Goal: Task Accomplishment & Management: Manage account settings

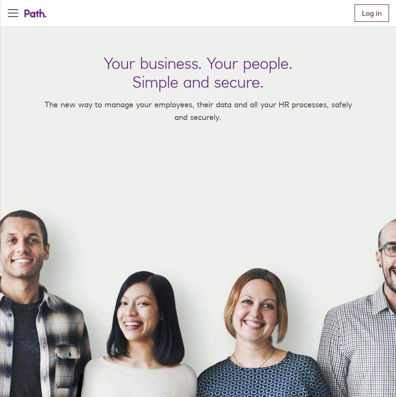
click at [372, 11] on link "Log in" at bounding box center [372, 12] width 34 height 17
click at [364, 17] on link "Log in" at bounding box center [372, 12] width 34 height 17
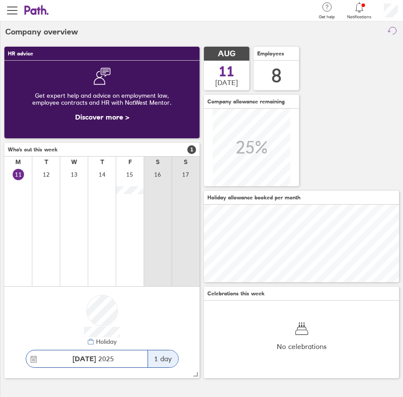
scroll to position [78, 195]
click at [10, 11] on span "button" at bounding box center [12, 10] width 10 height 1
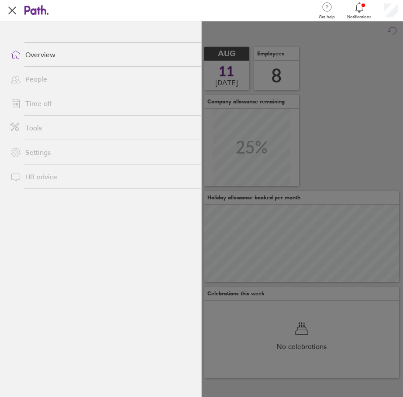
click at [41, 103] on link "Time off" at bounding box center [102, 103] width 198 height 17
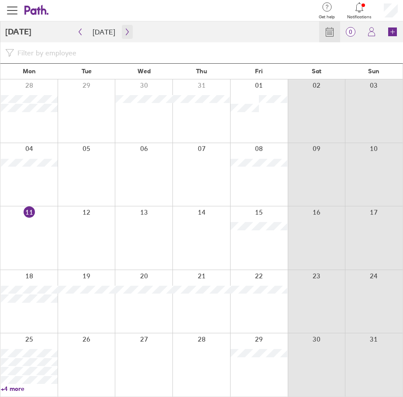
click at [126, 32] on icon "button" at bounding box center [127, 32] width 3 height 7
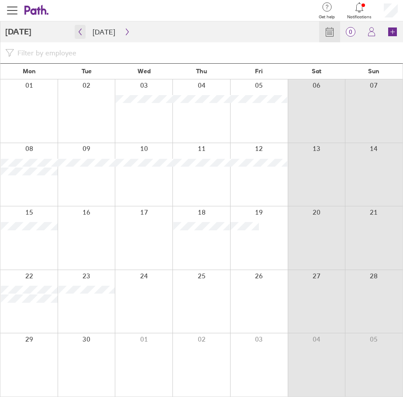
click at [81, 34] on icon "button" at bounding box center [80, 32] width 3 height 7
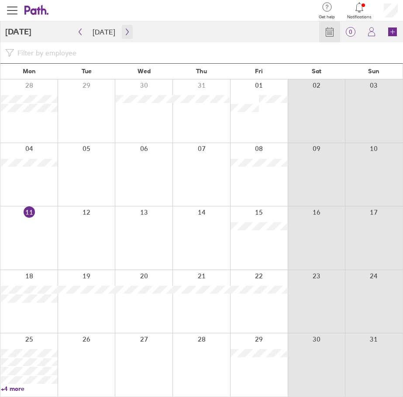
click at [125, 35] on icon "button" at bounding box center [127, 31] width 7 height 7
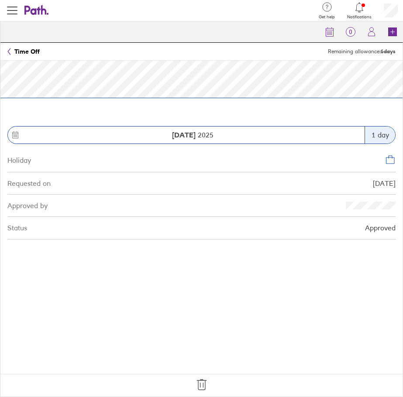
click at [205, 385] on icon at bounding box center [202, 385] width 14 height 14
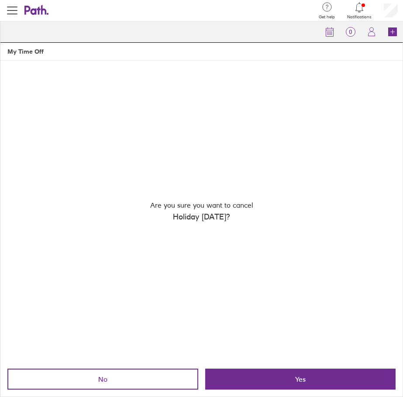
click at [300, 383] on span "Yes" at bounding box center [300, 379] width 10 height 8
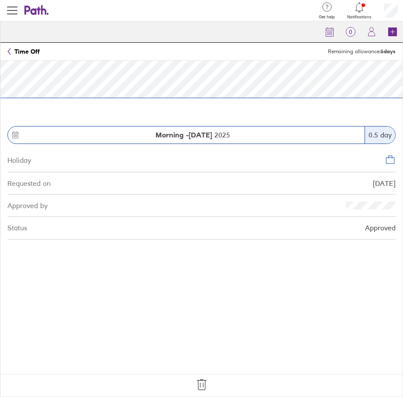
click at [200, 377] on footer at bounding box center [201, 385] width 402 height 23
click at [204, 383] on icon at bounding box center [202, 385] width 14 height 14
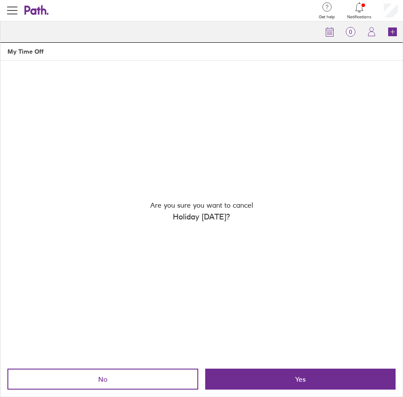
click at [270, 369] on button "Yes" at bounding box center [300, 379] width 191 height 21
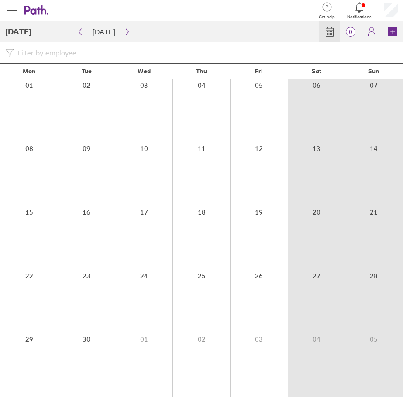
click at [272, 373] on div at bounding box center [259, 364] width 58 height 63
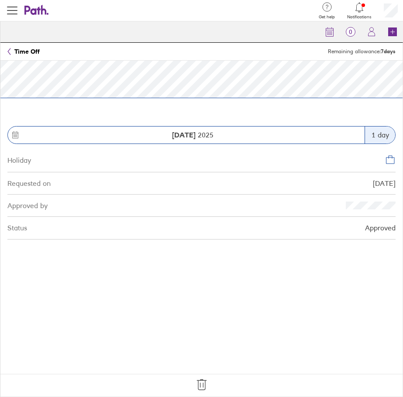
click at [202, 384] on icon at bounding box center [202, 385] width 14 height 14
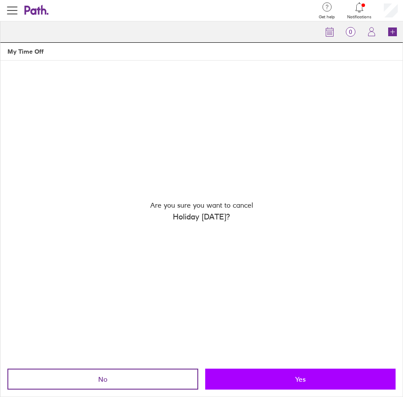
click at [273, 380] on button "Yes" at bounding box center [300, 379] width 191 height 21
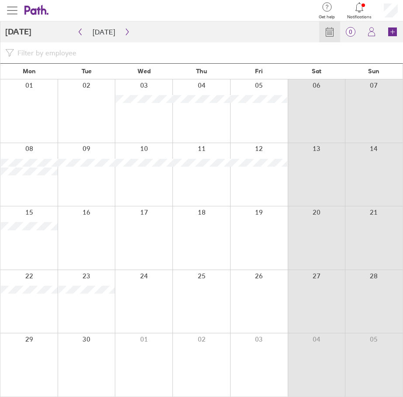
click at [11, 10] on span "button" at bounding box center [12, 10] width 10 height 1
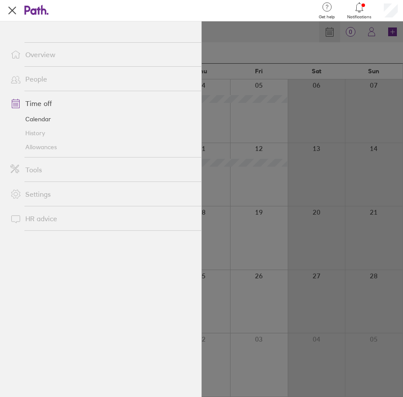
click at [37, 144] on link "Allowances" at bounding box center [102, 147] width 198 height 14
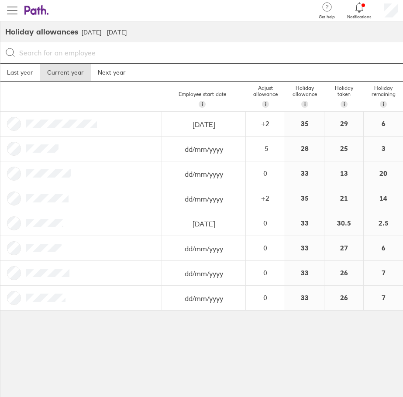
click at [11, 11] on span "button" at bounding box center [12, 10] width 10 height 10
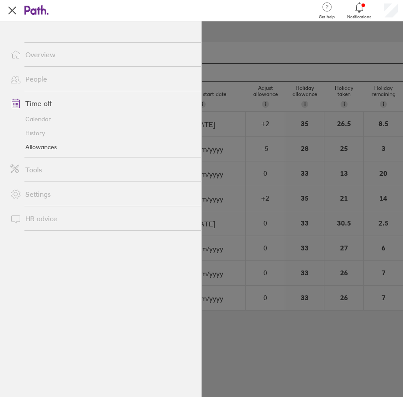
click at [34, 115] on link "Calendar" at bounding box center [102, 119] width 198 height 14
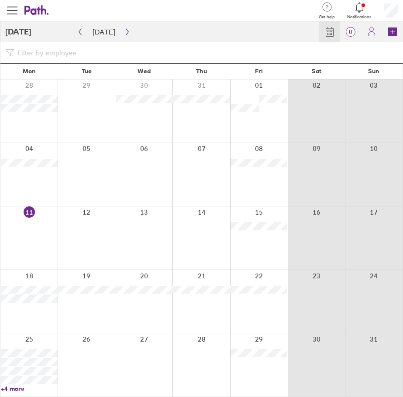
click at [75, 306] on div at bounding box center [87, 301] width 58 height 63
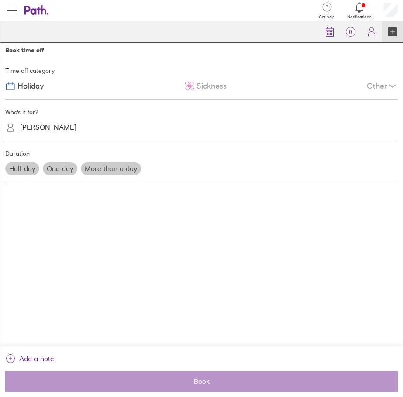
click at [68, 167] on label "One day" at bounding box center [60, 168] width 34 height 12
click at [0, 0] on input "One day" at bounding box center [0, 0] width 0 height 0
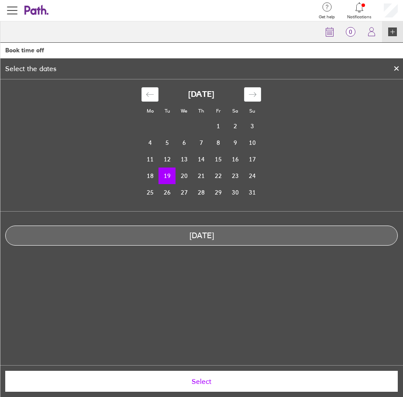
click at [171, 391] on button "Select" at bounding box center [201, 381] width 392 height 21
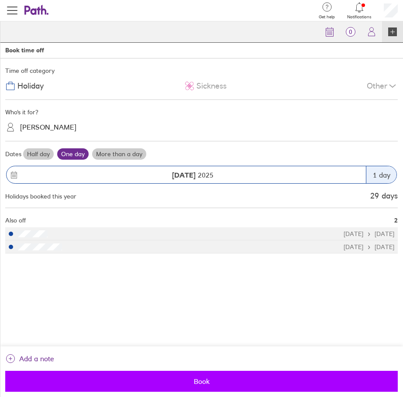
click at [170, 381] on span "Book" at bounding box center [201, 381] width 380 height 8
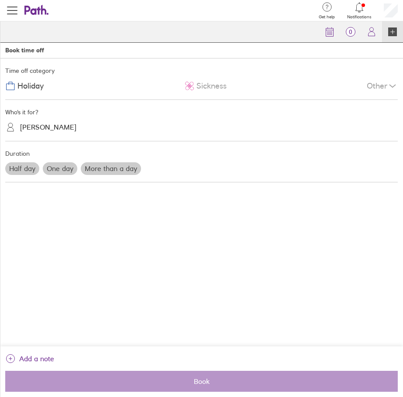
drag, startPoint x: 329, startPoint y: 31, endPoint x: 313, endPoint y: 45, distance: 22.2
click at [329, 31] on icon at bounding box center [329, 32] width 10 height 10
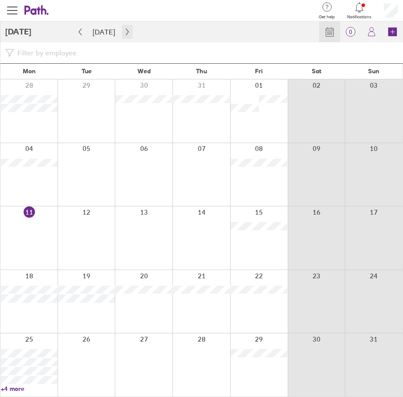
click at [126, 29] on icon "button" at bounding box center [127, 32] width 3 height 7
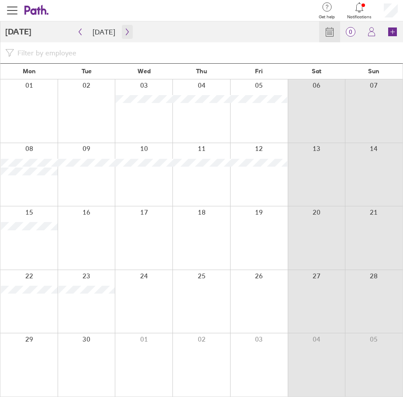
click at [126, 30] on icon "button" at bounding box center [127, 31] width 7 height 7
